Goal: Ask a question: Ask a question

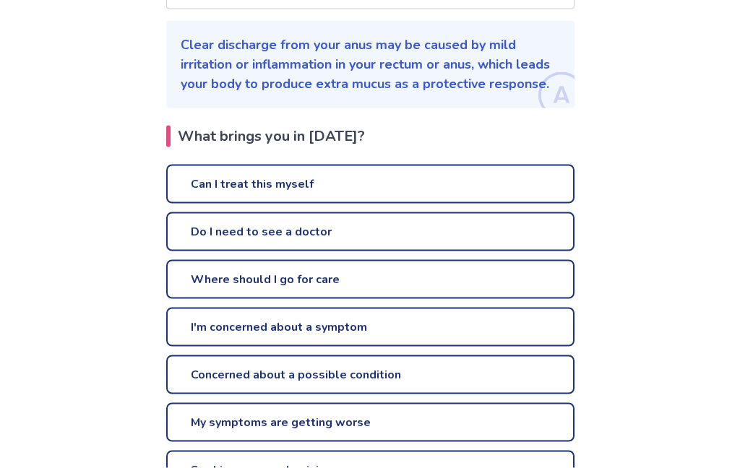
scroll to position [202, 0]
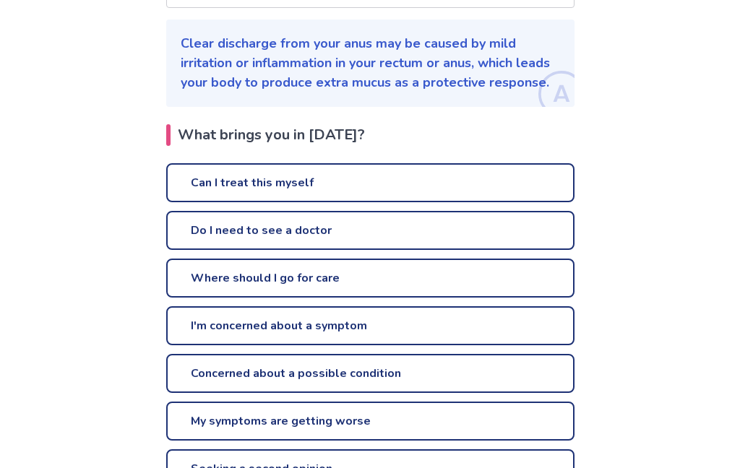
click at [306, 178] on link "Can I treat this myself" at bounding box center [370, 182] width 408 height 39
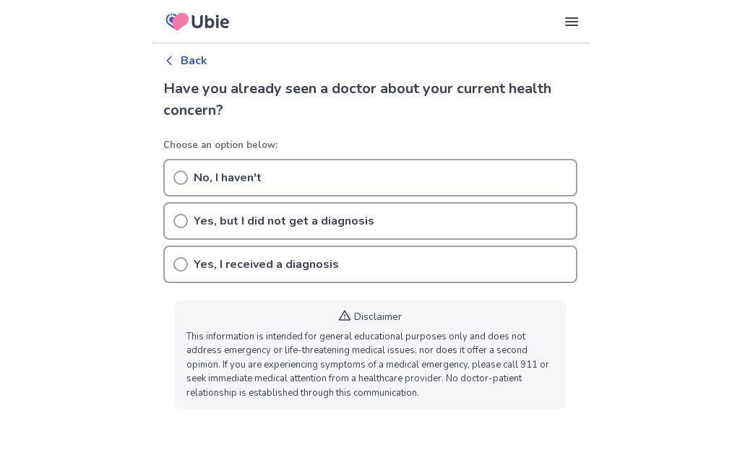
click at [188, 178] on div "No, I haven't" at bounding box center [370, 178] width 414 height 38
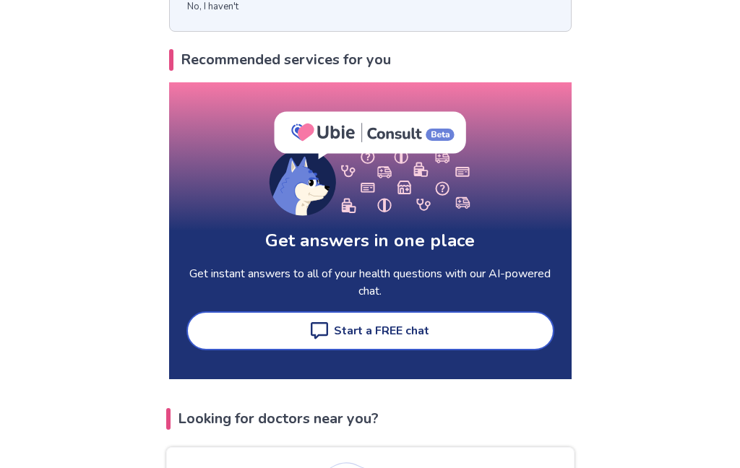
scroll to position [243, 0]
